Goal: Use online tool/utility: Utilize a website feature to perform a specific function

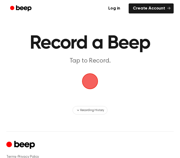
click at [92, 87] on span "button" at bounding box center [90, 81] width 18 height 18
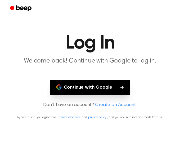
click at [92, 87] on button "Continue with Google" at bounding box center [90, 88] width 80 height 16
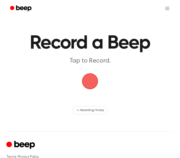
click at [92, 78] on span "button" at bounding box center [90, 81] width 16 height 16
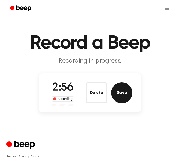
click at [120, 93] on button "Save" at bounding box center [121, 92] width 21 height 21
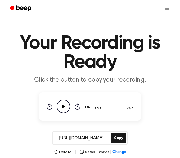
click at [64, 107] on icon "Play Audio" at bounding box center [63, 106] width 13 height 13
click at [77, 106] on icon at bounding box center [77, 107] width 1 height 2
click at [63, 108] on icon "Pause Audio" at bounding box center [63, 106] width 13 height 13
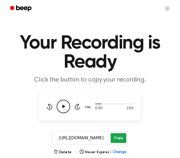
click at [112, 137] on button "Copy" at bounding box center [118, 138] width 16 height 10
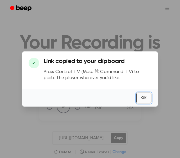
click at [146, 95] on button "OK" at bounding box center [143, 98] width 15 height 11
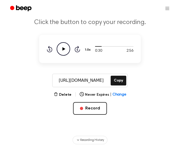
scroll to position [60, 0]
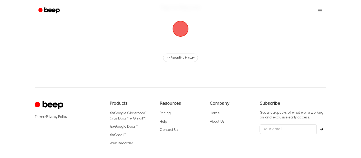
scroll to position [60, 0]
